Goal: Information Seeking & Learning: Learn about a topic

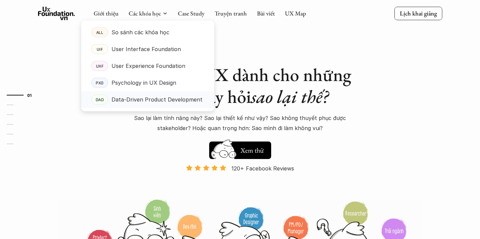
click at [126, 101] on p "Data-Driven Product Development" at bounding box center [156, 100] width 91 height 10
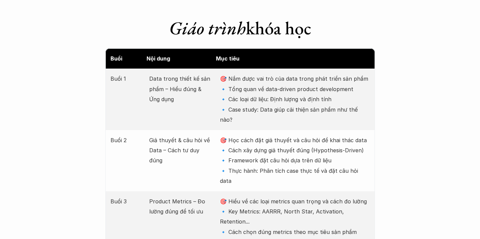
scroll to position [947, 0]
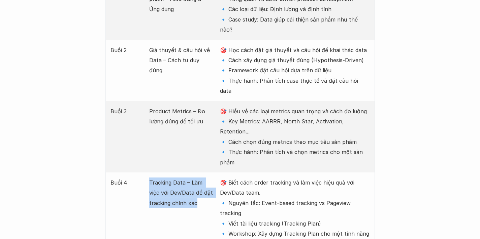
drag, startPoint x: 149, startPoint y: 133, endPoint x: 202, endPoint y: 159, distance: 58.6
click at [202, 178] on p "Tracking Data – Làm việc với Dev/Data để đặt tracking chính xác" at bounding box center [181, 193] width 64 height 31
copy p "Tracking Data – Làm việc với Dev/Data để đặt tracking chính xác"
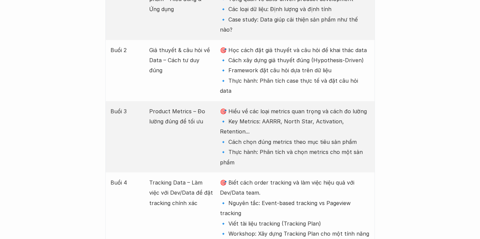
click at [233, 178] on p "🎯 Biết cách order tracking và làm việc hiệu quả với Dev/Data team. 🔹 Nguyên tắc…" at bounding box center [295, 208] width 150 height 61
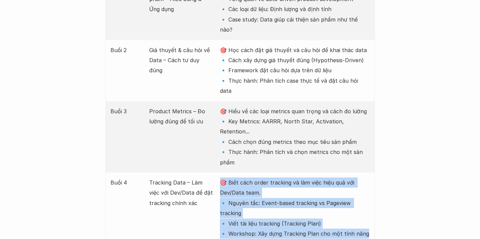
drag, startPoint x: 220, startPoint y: 134, endPoint x: 374, endPoint y: 176, distance: 159.9
click at [374, 176] on div "Buổi 4 Tracking Data – Làm việc với Dev/Data để đặt tracking chính xác 🎯 Biết c…" at bounding box center [239, 208] width 269 height 71
copy p "🎯 Biết cách order tracking và làm việc hiệu quả với Dev/Data team. 🔹 Nguyên tắc…"
click at [322, 109] on p "🎯 Hiểu về các loại metrics quan trọng và cách đo lường 🔹 Key Metrics: AARRR, No…" at bounding box center [295, 136] width 150 height 61
